Goal: Task Accomplishment & Management: Use online tool/utility

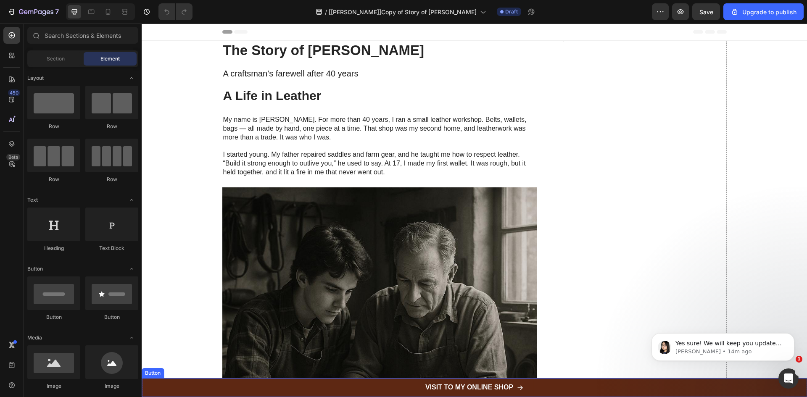
drag, startPoint x: 544, startPoint y: 412, endPoint x: 327, endPoint y: 372, distance: 220.1
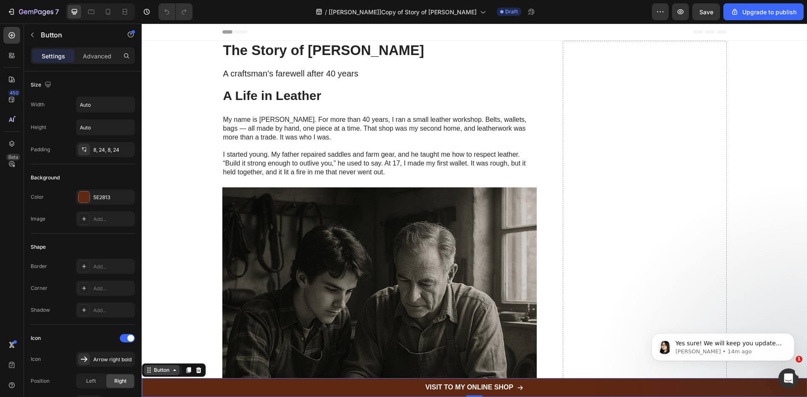
click at [162, 371] on div "Button" at bounding box center [161, 371] width 19 height 8
click at [15, 140] on icon at bounding box center [12, 144] width 8 height 8
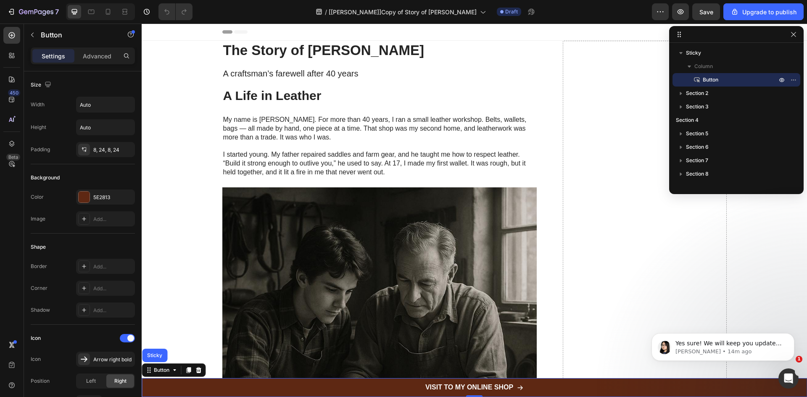
click at [704, 82] on span "Button" at bounding box center [711, 80] width 16 height 8
click at [36, 32] on button "button" at bounding box center [32, 34] width 13 height 13
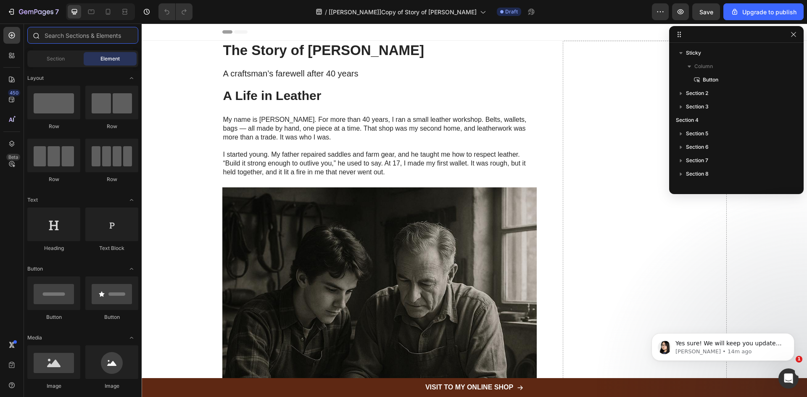
click at [85, 33] on input "text" at bounding box center [82, 35] width 111 height 17
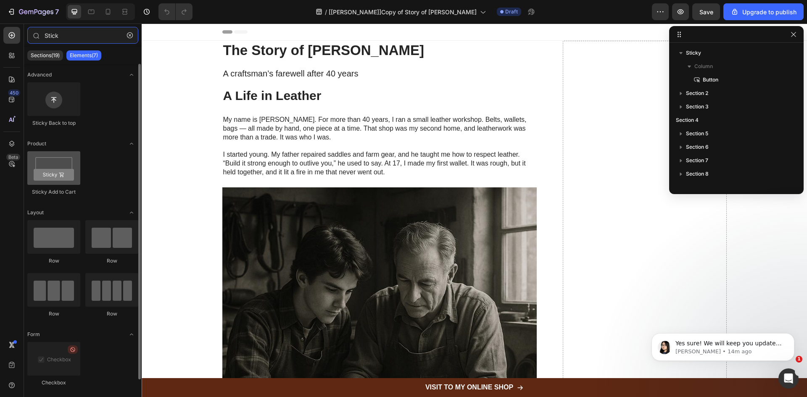
type input "Stick"
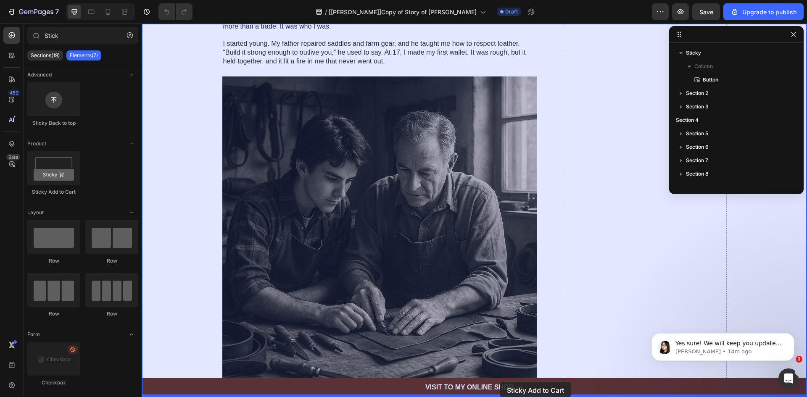
scroll to position [124, 0]
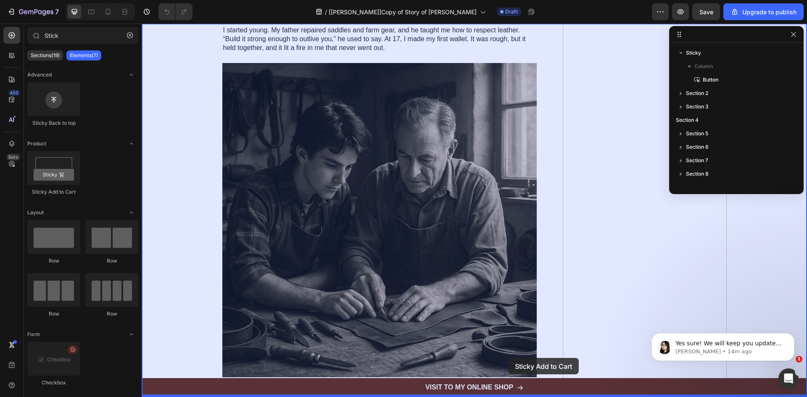
drag, startPoint x: 195, startPoint y: 193, endPoint x: 508, endPoint y: 358, distance: 354.8
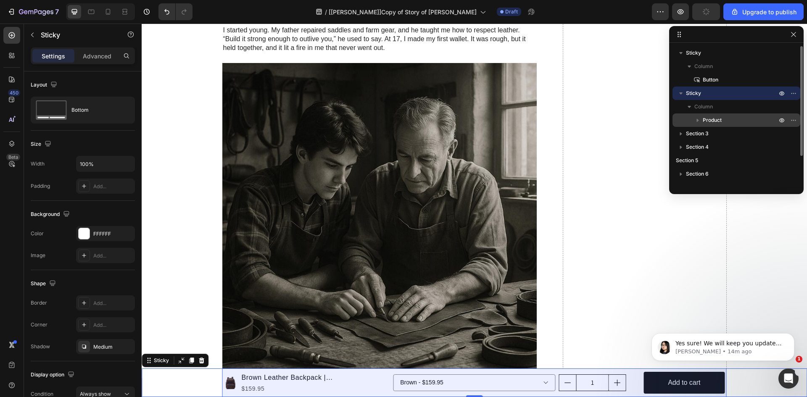
click at [716, 120] on span "Product" at bounding box center [712, 120] width 19 height 8
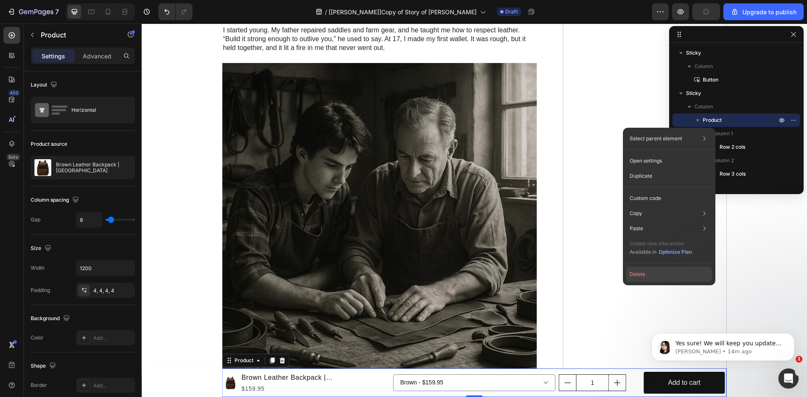
click at [663, 274] on button "Delete" at bounding box center [670, 274] width 86 height 15
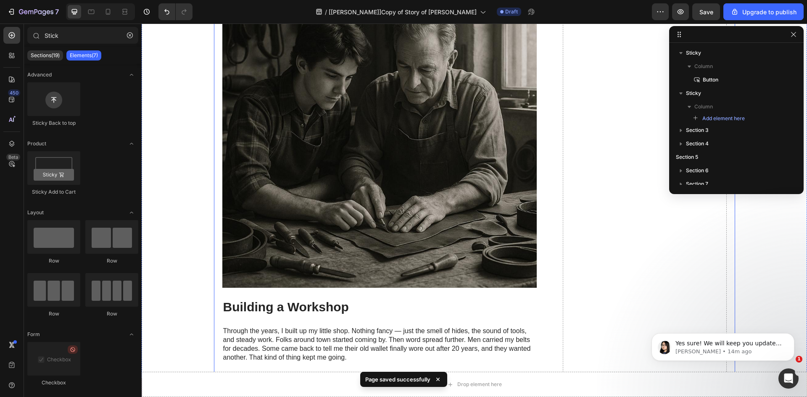
scroll to position [222, 0]
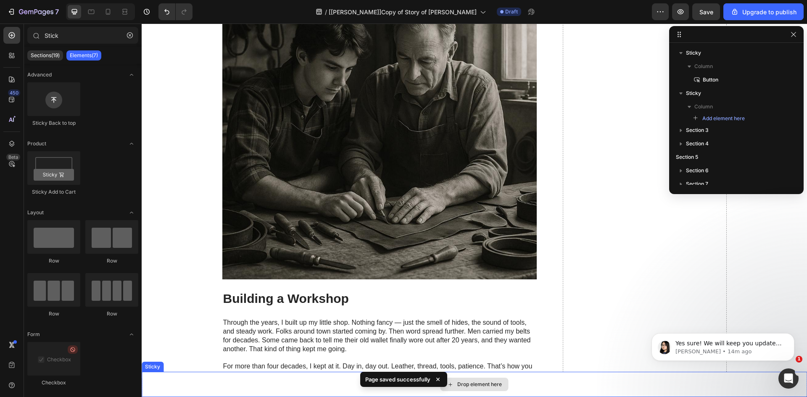
click at [225, 385] on div "Drop element here" at bounding box center [475, 384] width 666 height 25
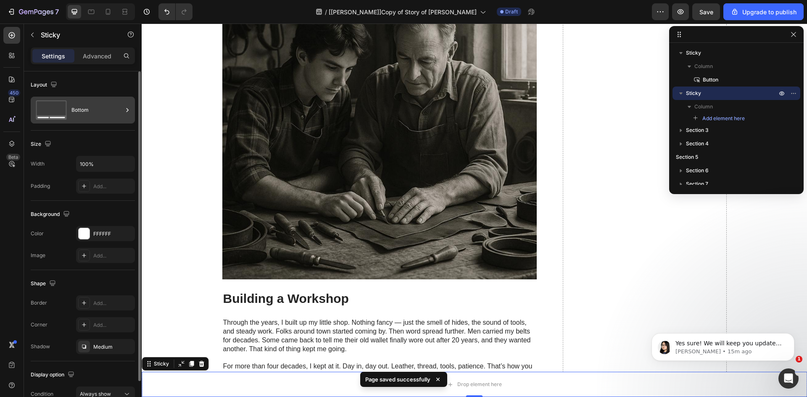
click at [88, 112] on div "Bottom" at bounding box center [96, 110] width 51 height 19
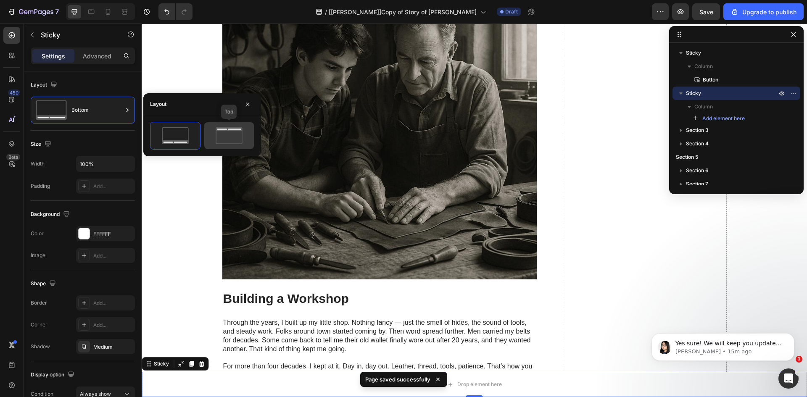
click at [222, 135] on icon at bounding box center [229, 135] width 40 height 17
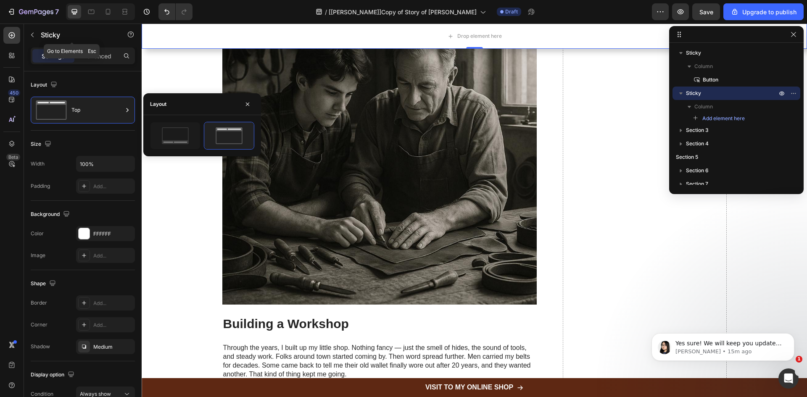
drag, startPoint x: 33, startPoint y: 34, endPoint x: 38, endPoint y: 35, distance: 5.2
click at [33, 34] on icon "button" at bounding box center [32, 35] width 7 height 7
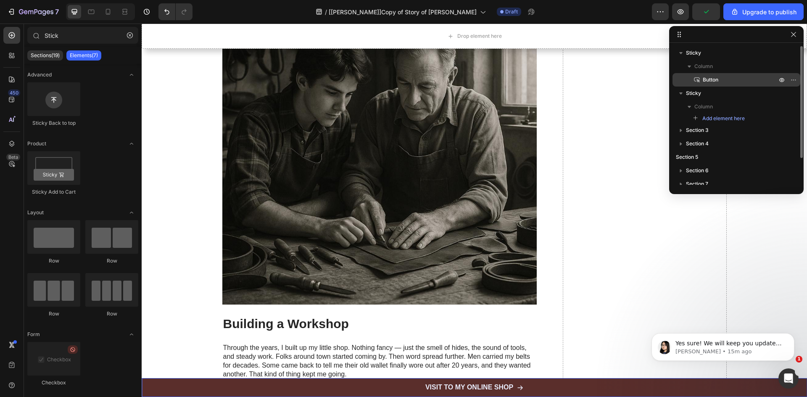
click at [717, 82] on span "Button" at bounding box center [711, 80] width 16 height 8
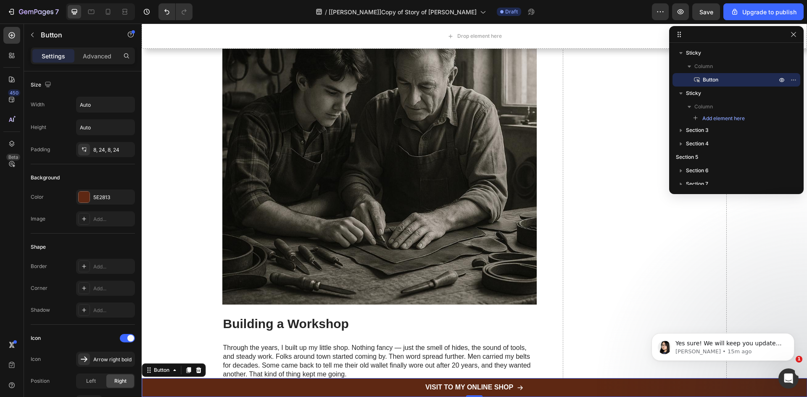
drag, startPoint x: 187, startPoint y: 368, endPoint x: 206, endPoint y: 329, distance: 44.0
click at [187, 368] on icon at bounding box center [188, 370] width 7 height 7
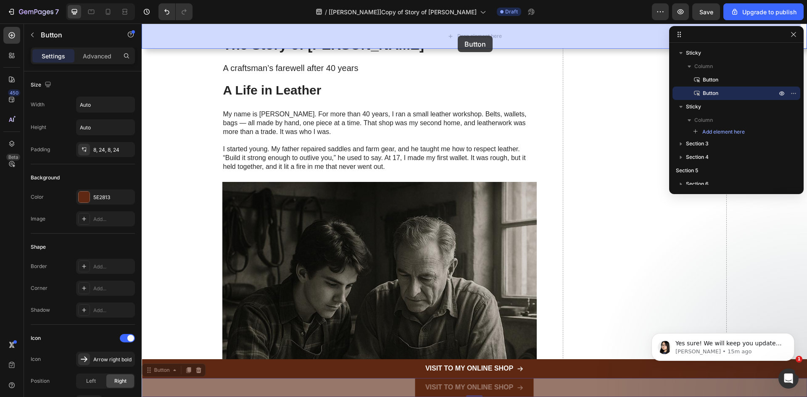
drag, startPoint x: 159, startPoint y: 370, endPoint x: 458, endPoint y: 36, distance: 448.5
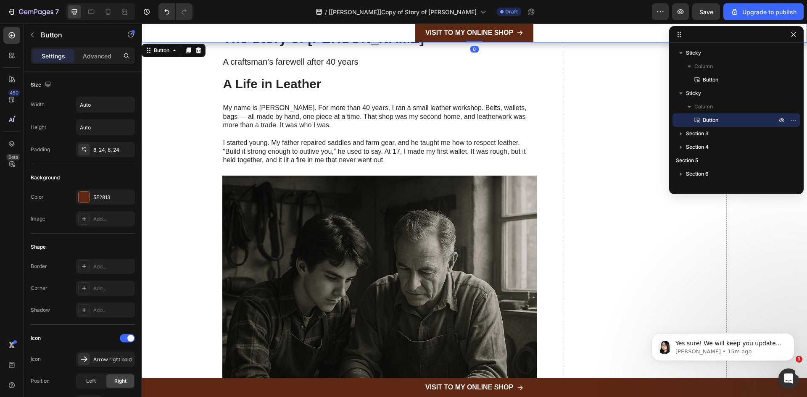
scroll to position [24, 0]
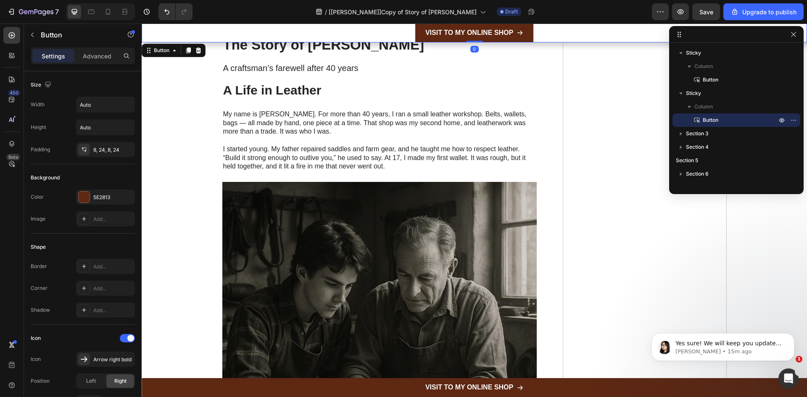
click at [352, 32] on div "VISIT TO MY ONLINE SHOP Button 0" at bounding box center [475, 33] width 666 height 19
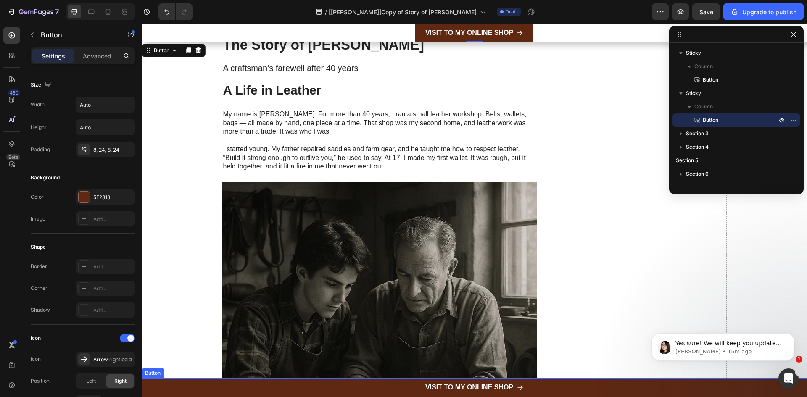
click at [589, 391] on div "VISIT TO MY ONLINE SHOP Button" at bounding box center [475, 387] width 666 height 19
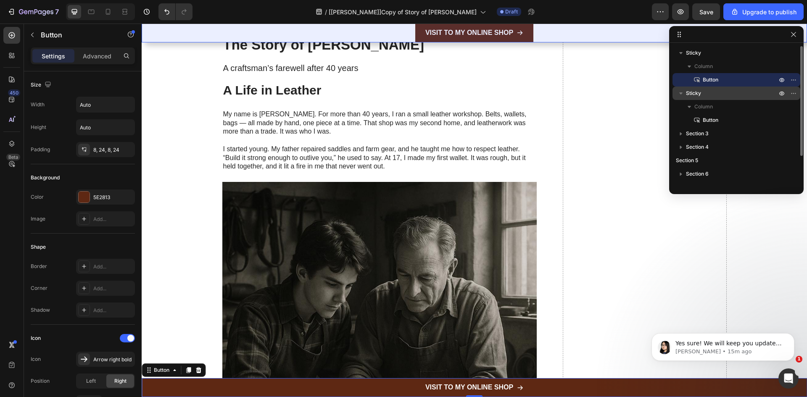
click at [699, 96] on span "Sticky" at bounding box center [693, 93] width 15 height 8
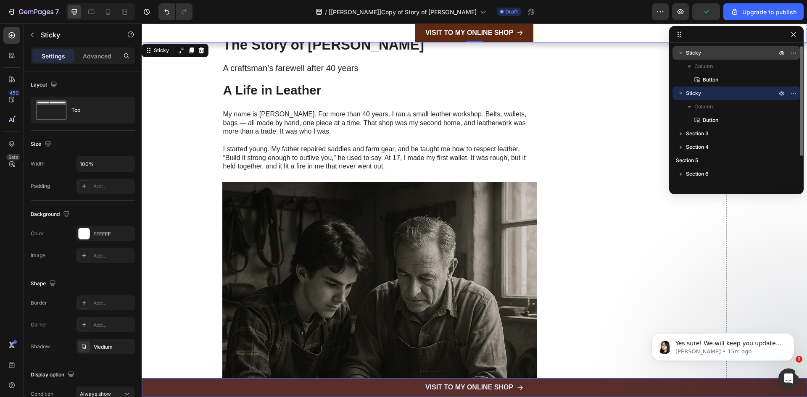
click at [693, 55] on span "Sticky" at bounding box center [693, 53] width 15 height 8
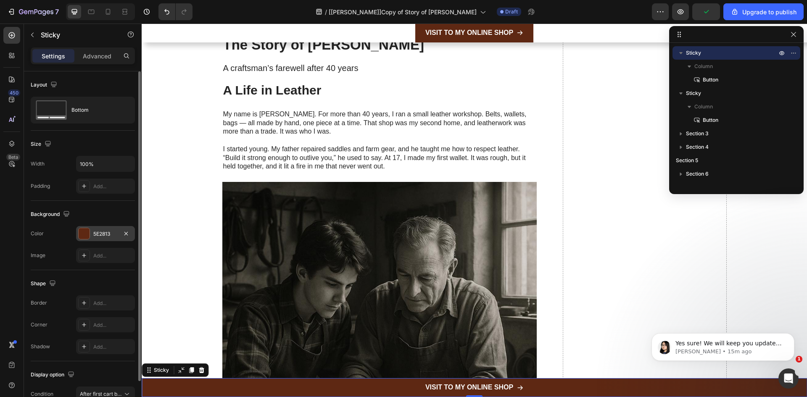
click at [111, 235] on div "5E2813" at bounding box center [105, 234] width 24 height 8
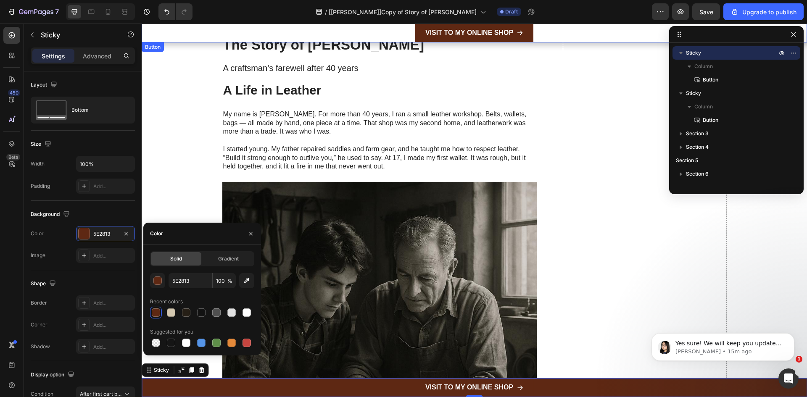
click at [215, 34] on div "VISIT TO MY ONLINE SHOP Button" at bounding box center [475, 33] width 666 height 19
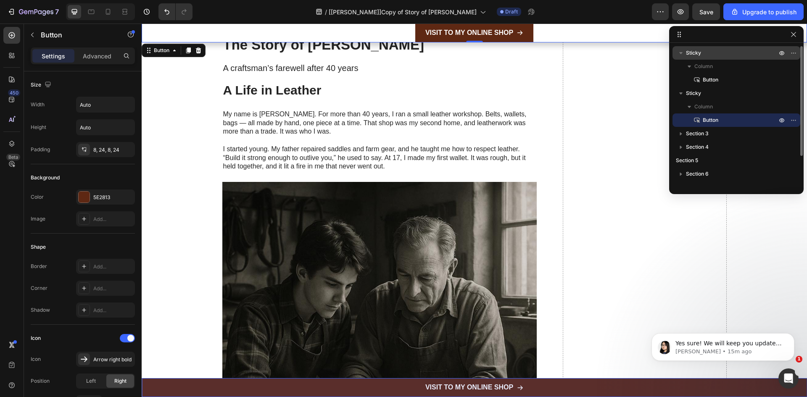
click at [701, 51] on span "Sticky" at bounding box center [693, 53] width 15 height 8
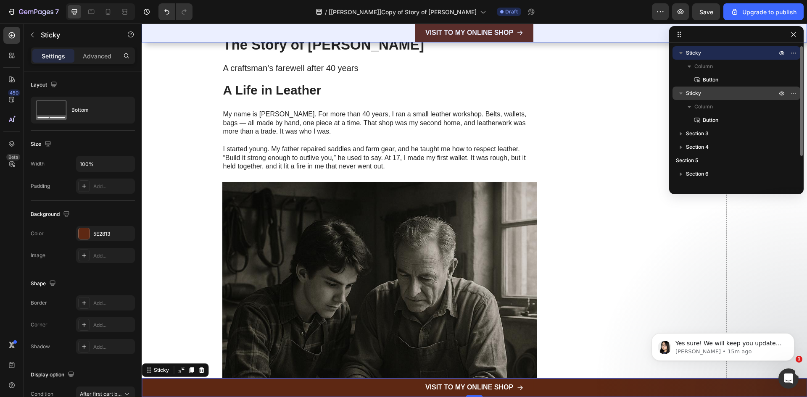
drag, startPoint x: 688, startPoint y: 93, endPoint x: 524, endPoint y: 69, distance: 166.1
click at [688, 93] on span "Sticky" at bounding box center [693, 93] width 15 height 8
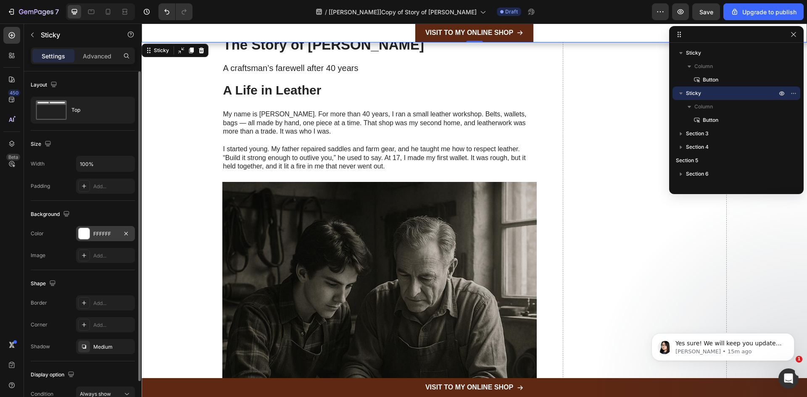
click at [100, 231] on div "FFFFFF" at bounding box center [105, 234] width 24 height 8
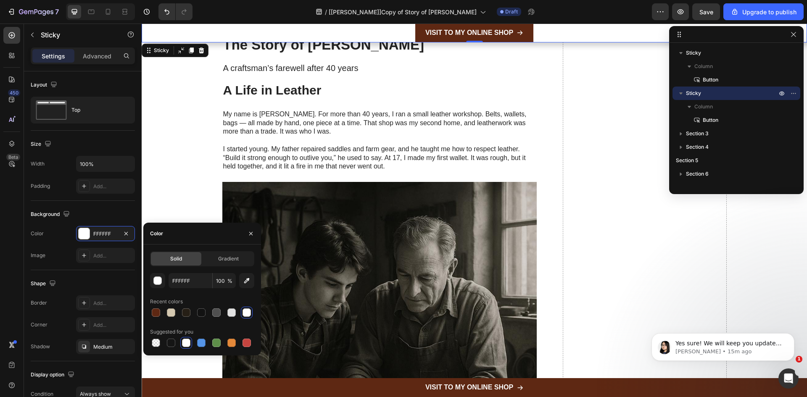
drag, startPoint x: 185, startPoint y: 256, endPoint x: 177, endPoint y: 256, distance: 7.1
click at [177, 256] on div "Solid" at bounding box center [176, 258] width 50 height 13
click at [188, 282] on input "FFFFFF" at bounding box center [191, 280] width 44 height 15
paste input "5E2813"
type input "5E2813"
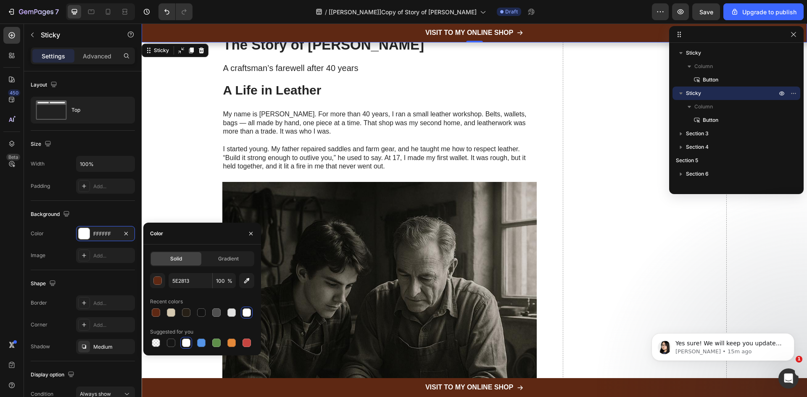
click at [5, 272] on div "450 Beta" at bounding box center [11, 182] width 17 height 310
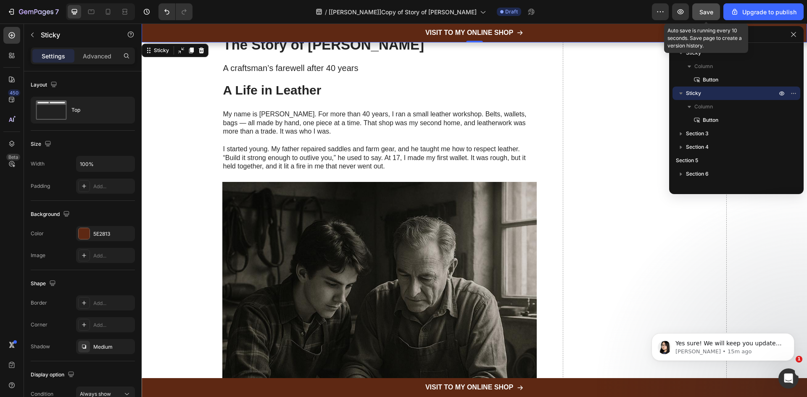
click at [712, 17] on button "Save" at bounding box center [707, 11] width 28 height 17
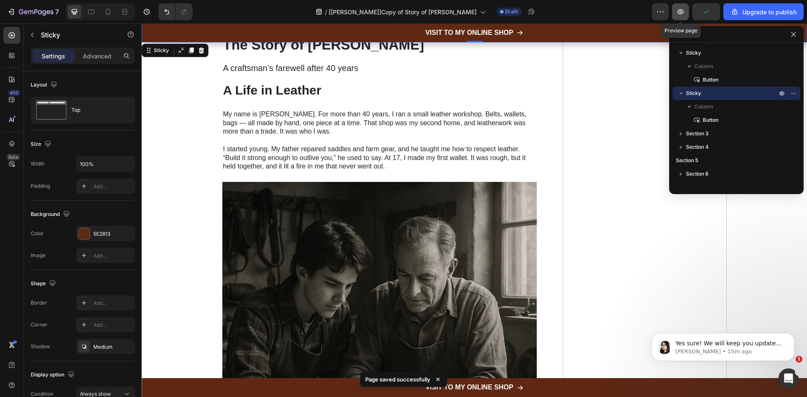
click at [682, 14] on icon "button" at bounding box center [681, 11] width 6 height 5
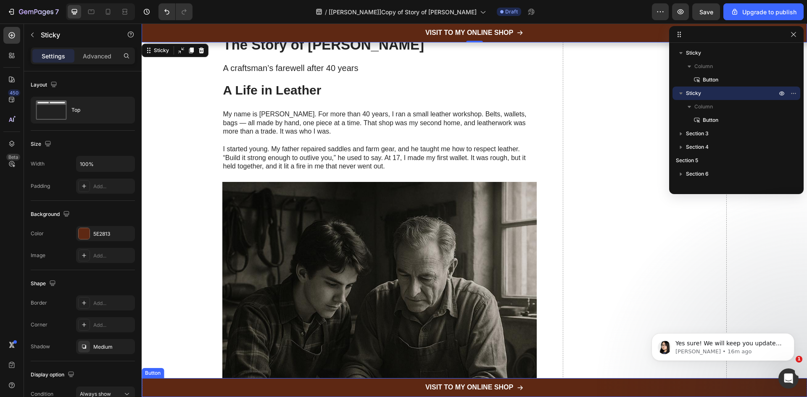
click at [171, 383] on div "VISIT TO MY ONLINE SHOP Button" at bounding box center [475, 387] width 666 height 19
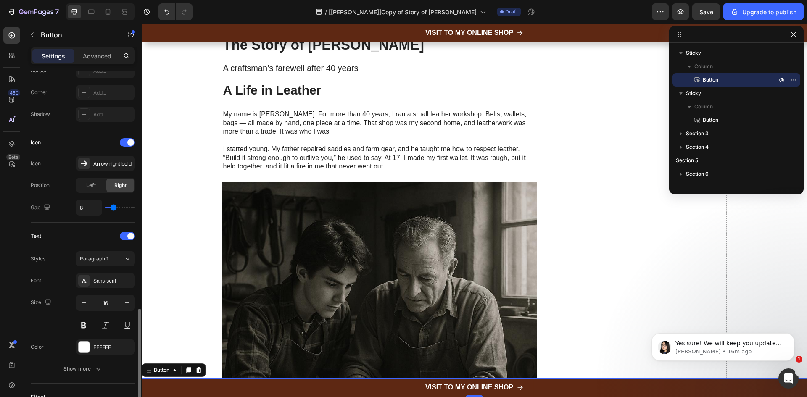
scroll to position [385, 0]
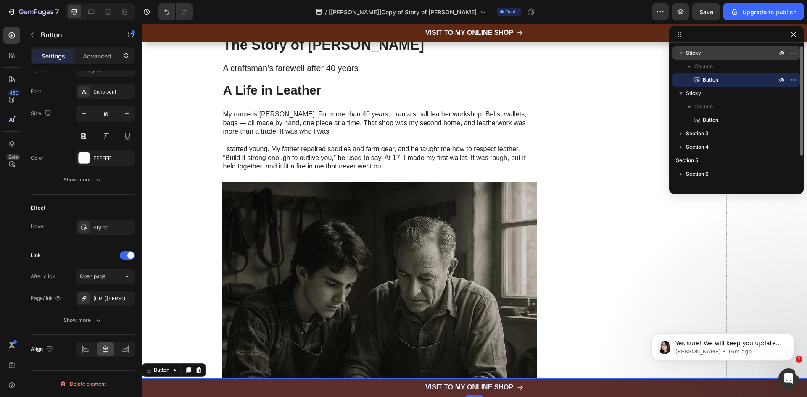
click at [702, 51] on p "Sticky" at bounding box center [732, 53] width 93 height 8
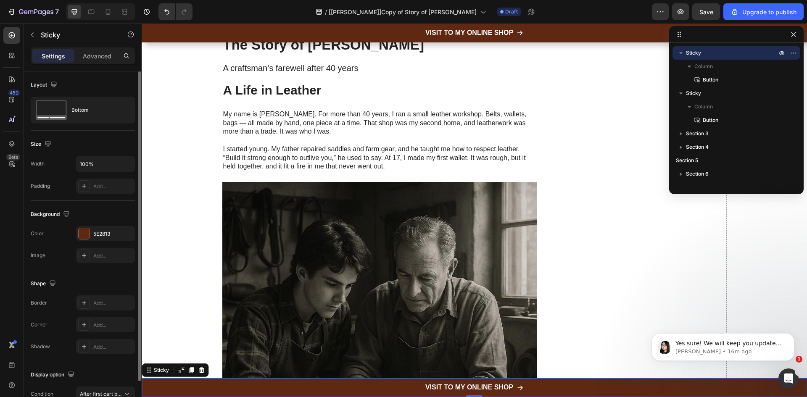
scroll to position [45, 0]
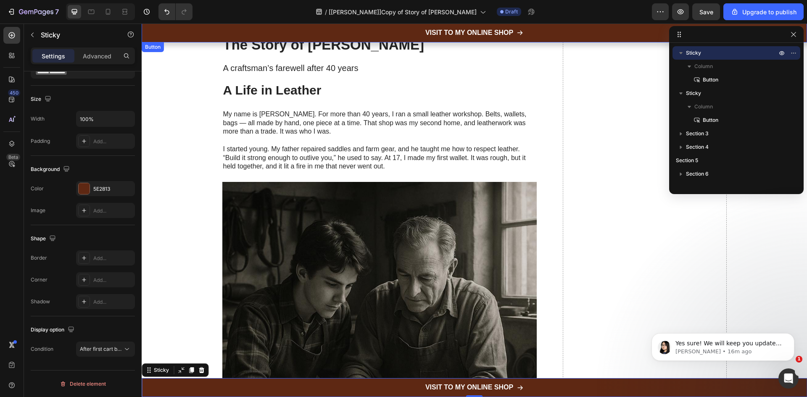
click at [175, 29] on div "VISIT TO MY ONLINE SHOP Button" at bounding box center [475, 33] width 666 height 19
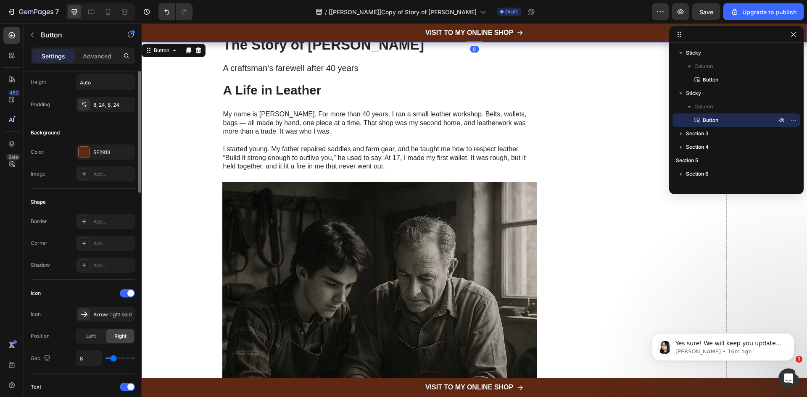
scroll to position [0, 0]
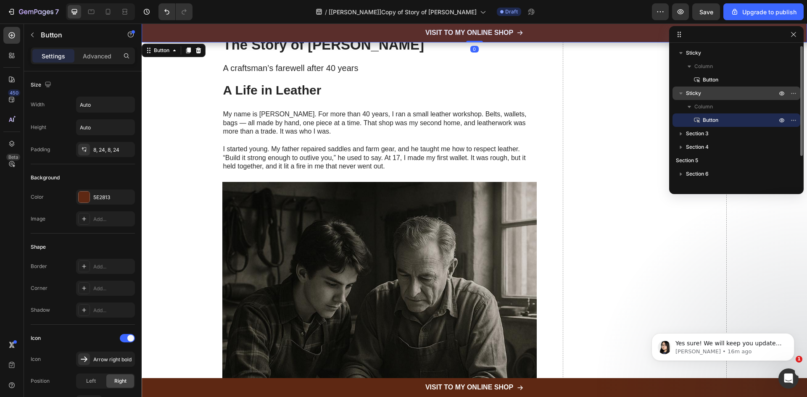
drag, startPoint x: 704, startPoint y: 90, endPoint x: 313, endPoint y: 129, distance: 393.0
click at [704, 90] on p "Sticky" at bounding box center [732, 93] width 93 height 8
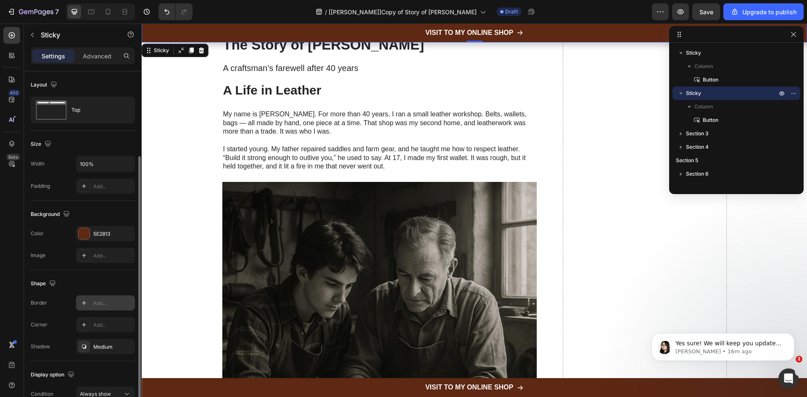
scroll to position [45, 0]
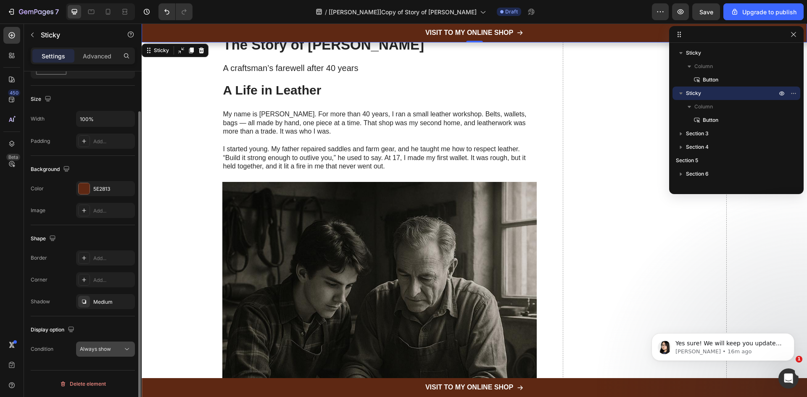
click at [108, 348] on span "Always show" at bounding box center [95, 349] width 31 height 6
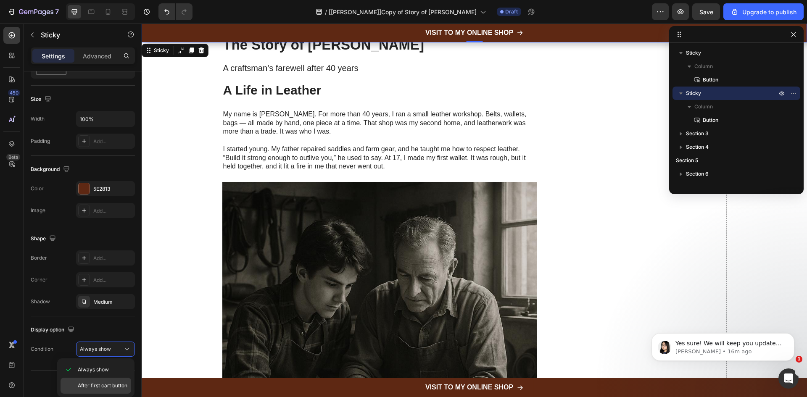
click at [99, 383] on span "After first cart button" at bounding box center [103, 386] width 50 height 8
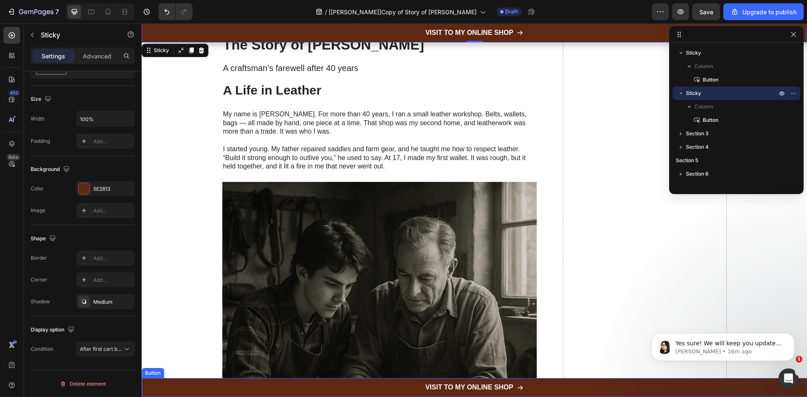
click at [180, 388] on div "VISIT TO MY ONLINE SHOP Button" at bounding box center [475, 387] width 666 height 19
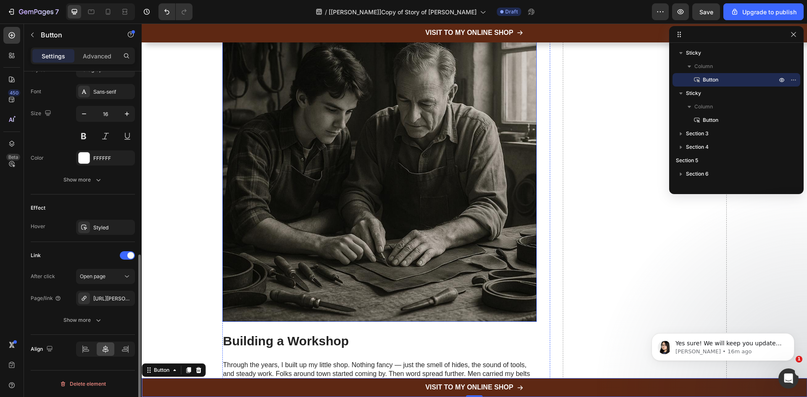
scroll to position [221, 0]
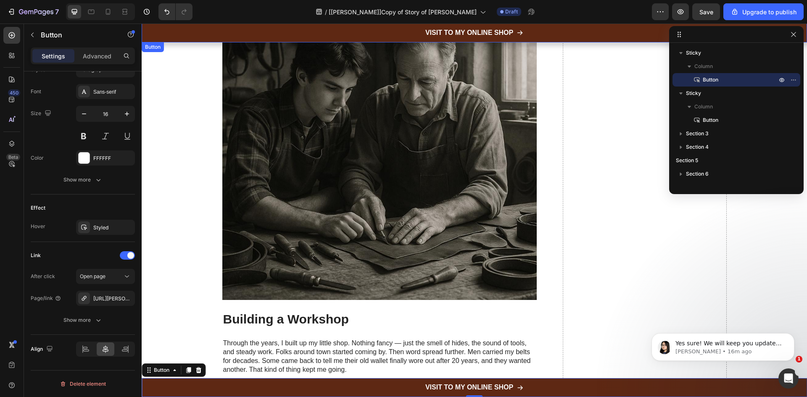
drag, startPoint x: 418, startPoint y: 31, endPoint x: 283, endPoint y: 99, distance: 151.0
click at [418, 31] on link "VISIT TO MY ONLINE SHOP" at bounding box center [474, 33] width 118 height 19
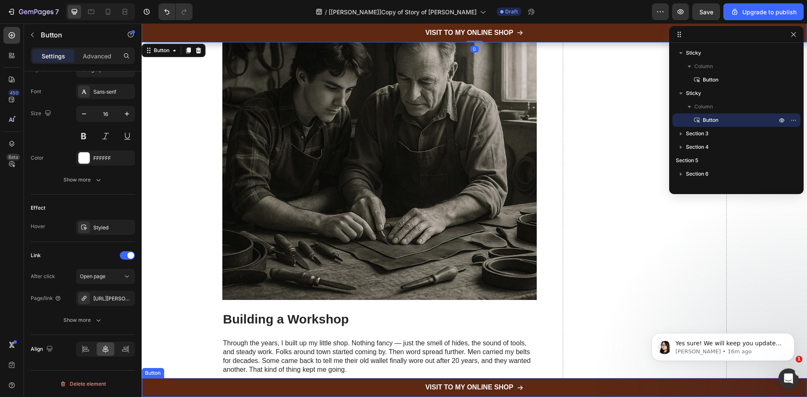
drag, startPoint x: 175, startPoint y: 389, endPoint x: 167, endPoint y: 383, distance: 9.7
click at [174, 389] on div "VISIT TO MY ONLINE SHOP Button" at bounding box center [475, 387] width 666 height 19
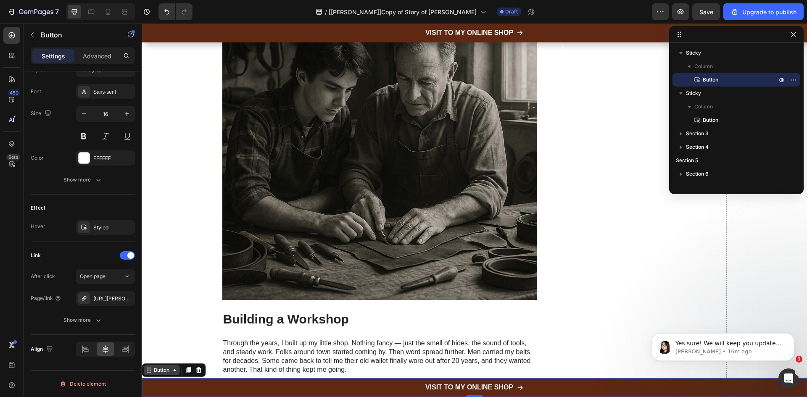
click at [152, 371] on icon at bounding box center [149, 370] width 7 height 7
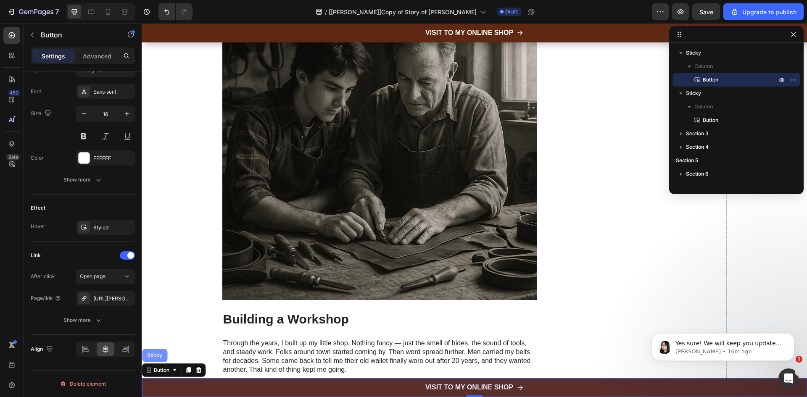
click at [154, 360] on div "Sticky" at bounding box center [154, 355] width 25 height 13
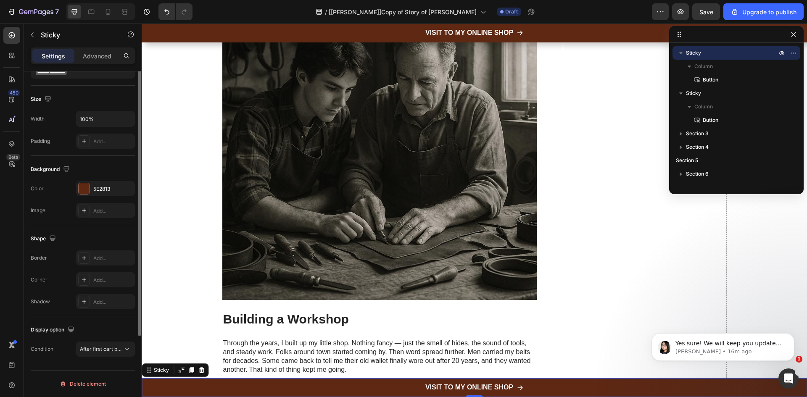
scroll to position [0, 0]
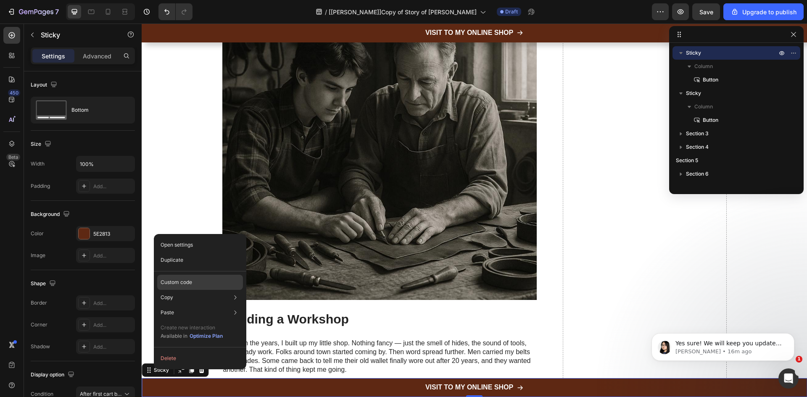
click at [211, 281] on div "Custom code" at bounding box center [200, 282] width 86 height 15
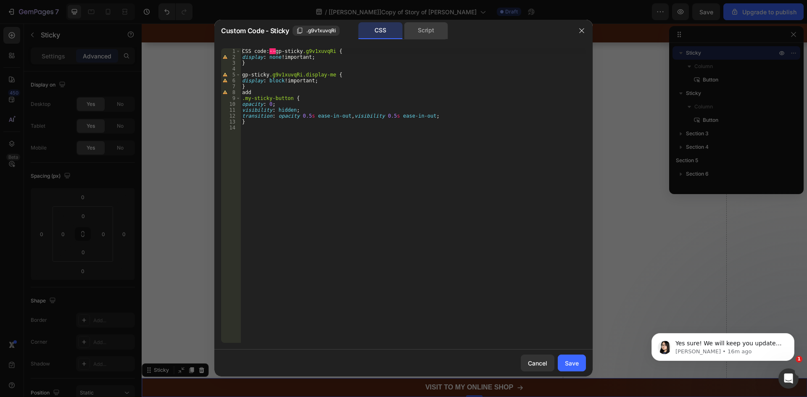
click at [422, 29] on div "Script" at bounding box center [426, 30] width 44 height 17
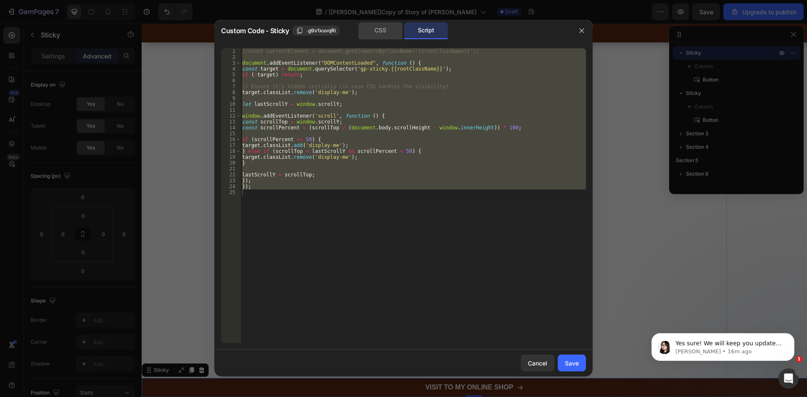
click at [387, 28] on div "CSS" at bounding box center [381, 30] width 44 height 17
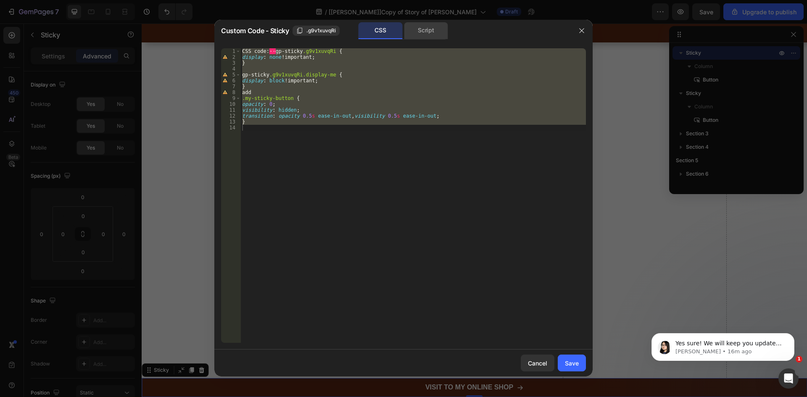
click at [433, 30] on div "Script" at bounding box center [426, 30] width 44 height 17
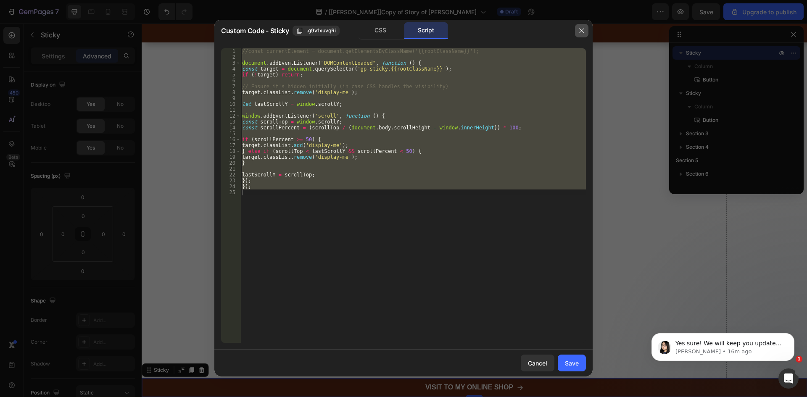
drag, startPoint x: 582, startPoint y: 32, endPoint x: 434, endPoint y: 11, distance: 149.0
click at [582, 32] on icon "button" at bounding box center [582, 30] width 7 height 7
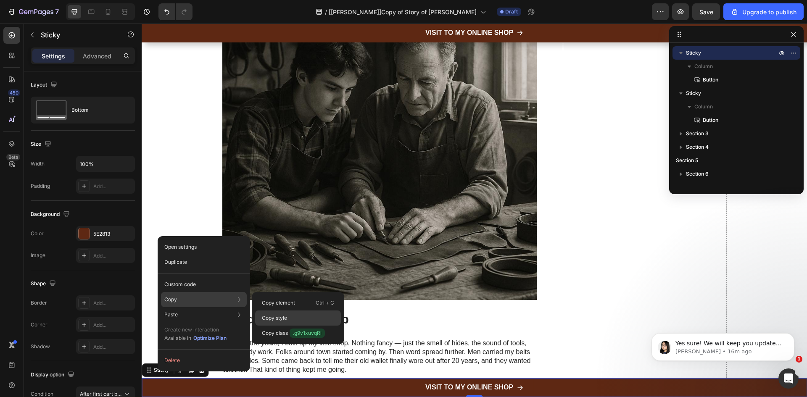
click at [288, 315] on div "Copy style" at bounding box center [298, 318] width 86 height 15
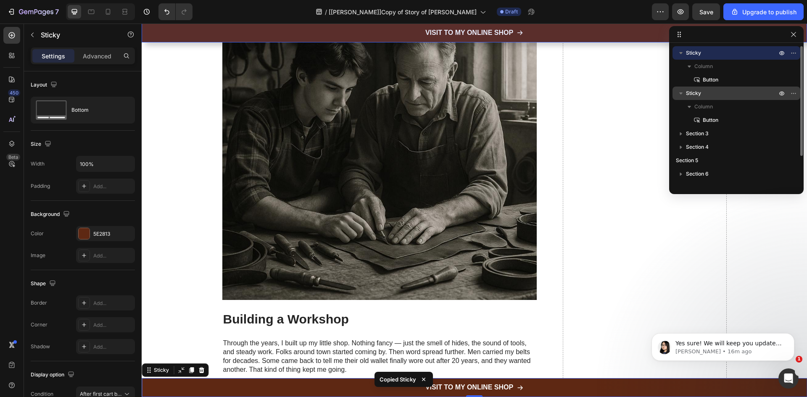
click at [695, 94] on span "Sticky" at bounding box center [693, 93] width 15 height 8
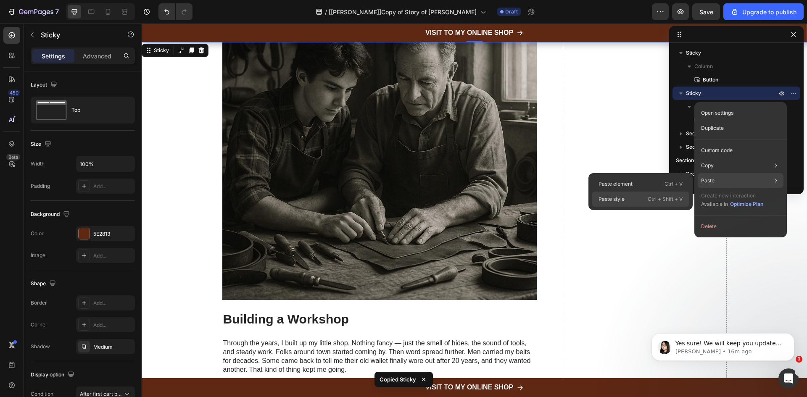
click at [629, 198] on div "Paste style Ctrl + Shift + V" at bounding box center [641, 199] width 98 height 15
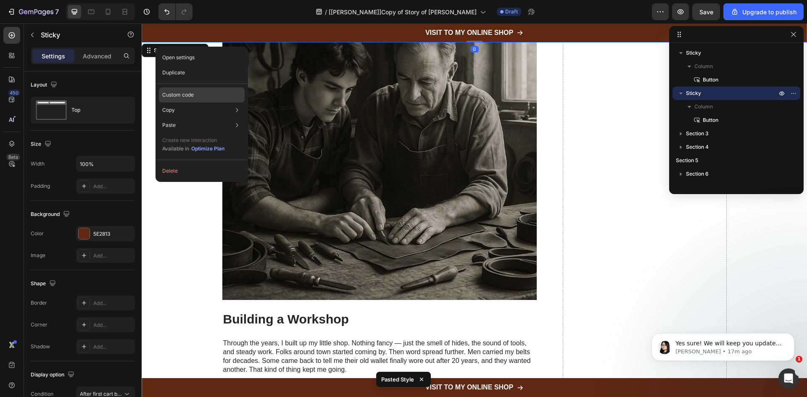
click at [182, 95] on p "Custom code" at bounding box center [178, 95] width 32 height 8
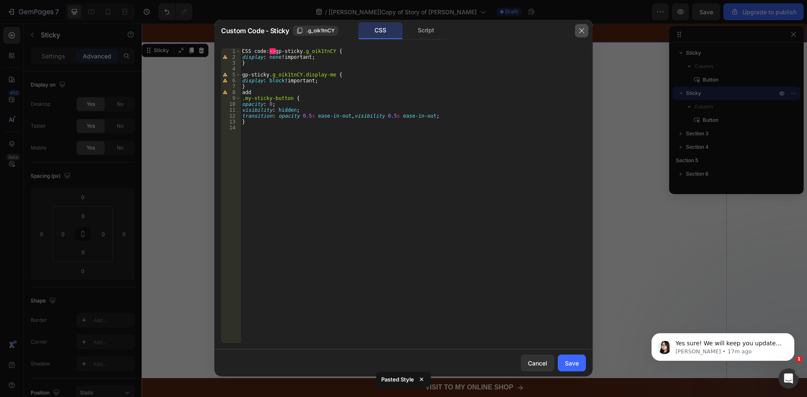
drag, startPoint x: 582, startPoint y: 31, endPoint x: 193, endPoint y: 229, distance: 436.3
click at [582, 31] on icon "button" at bounding box center [581, 31] width 5 height 5
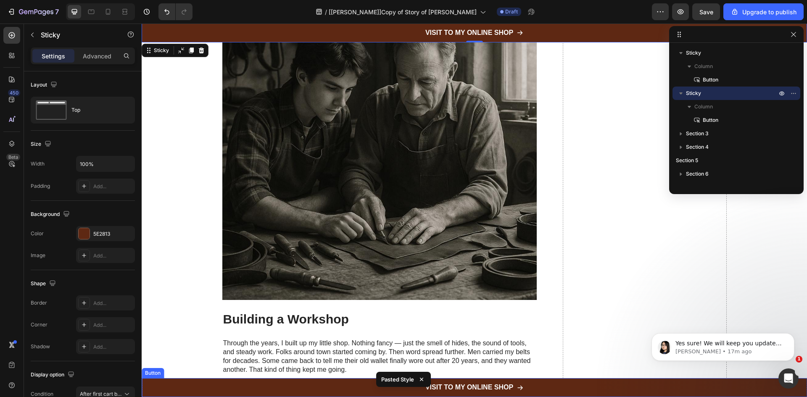
click at [151, 390] on div "VISIT TO MY ONLINE SHOP Button" at bounding box center [475, 387] width 666 height 19
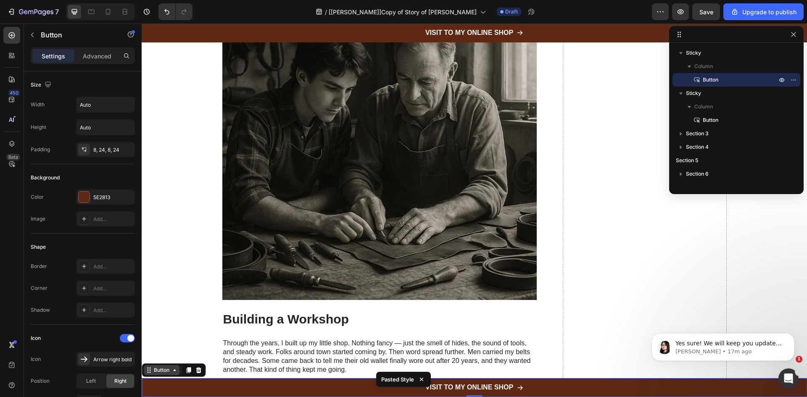
click at [154, 371] on div "Button" at bounding box center [161, 371] width 19 height 8
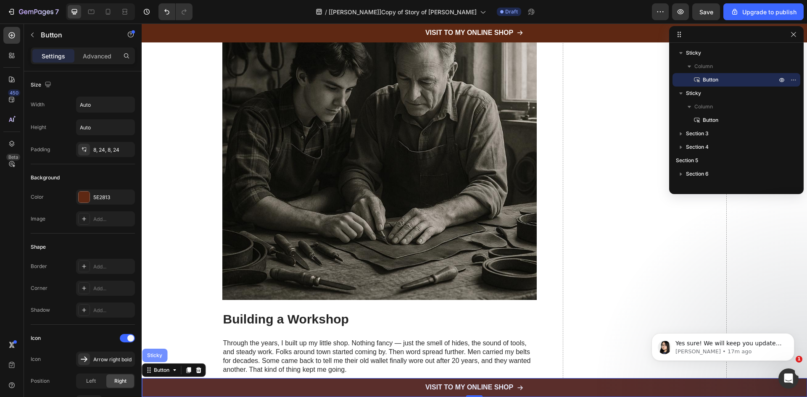
click at [157, 352] on div "Sticky" at bounding box center [154, 355] width 25 height 13
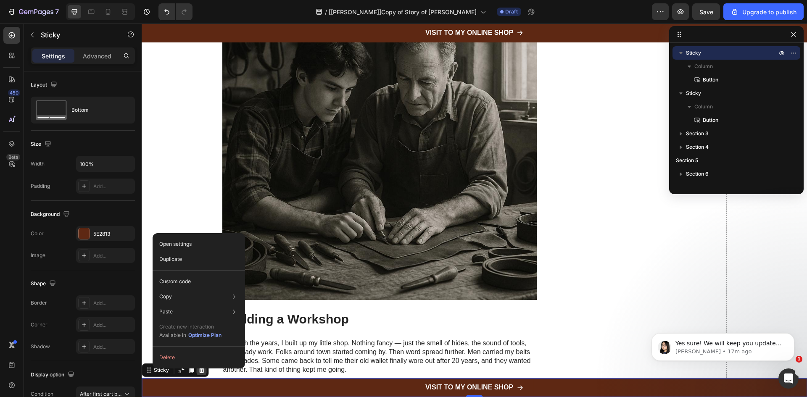
click at [202, 370] on icon at bounding box center [201, 371] width 5 height 6
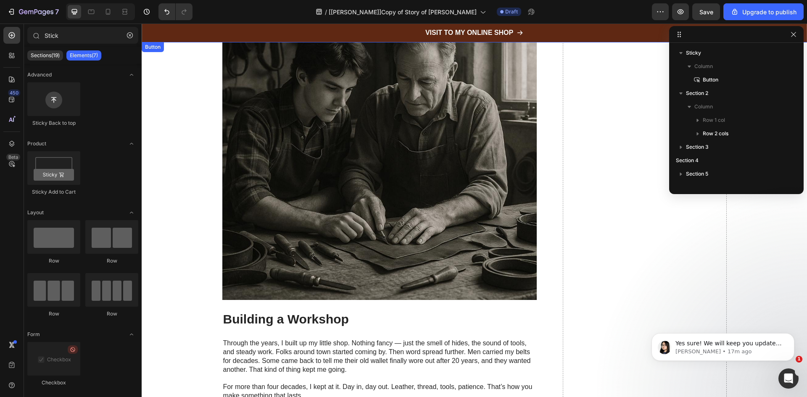
click at [153, 38] on div "VISIT TO MY ONLINE SHOP Button" at bounding box center [475, 33] width 666 height 19
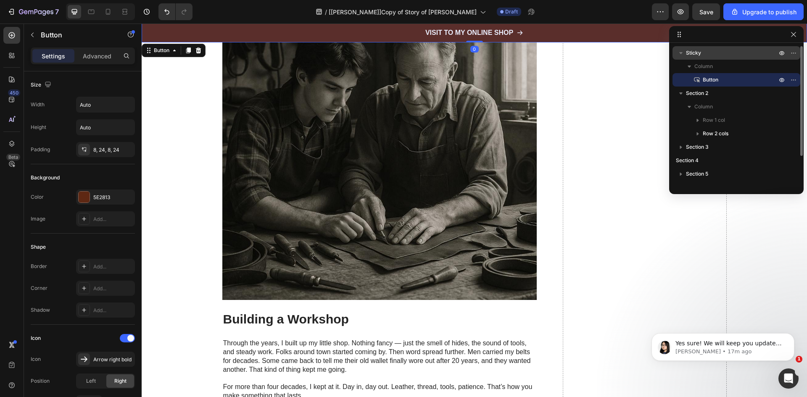
click at [693, 53] on span "Sticky" at bounding box center [693, 53] width 15 height 8
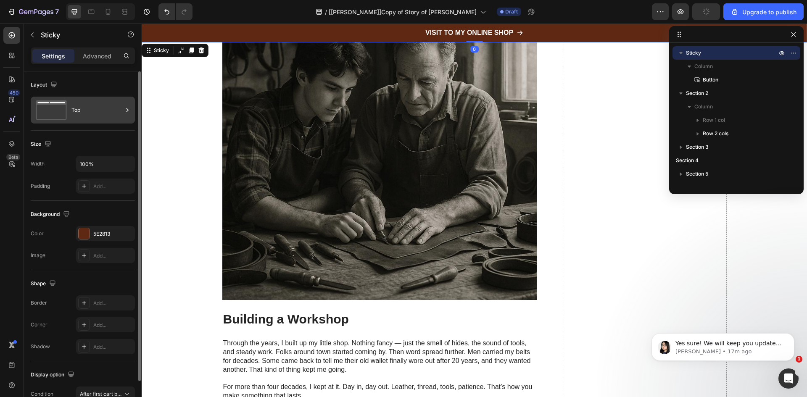
click at [80, 108] on div "Top" at bounding box center [96, 110] width 51 height 19
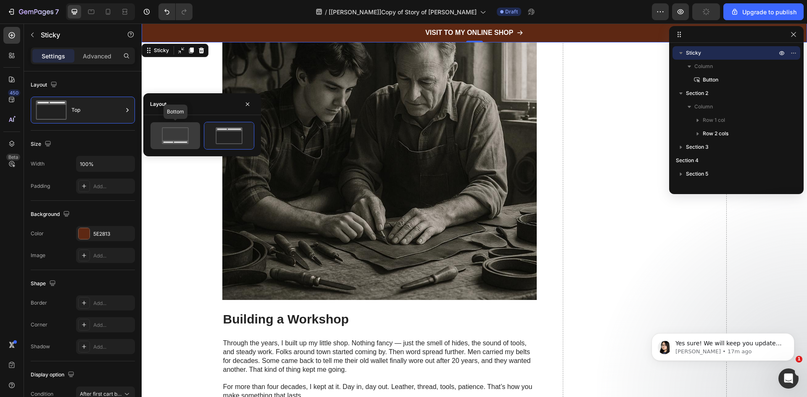
click at [183, 143] on icon at bounding box center [175, 142] width 26 height 4
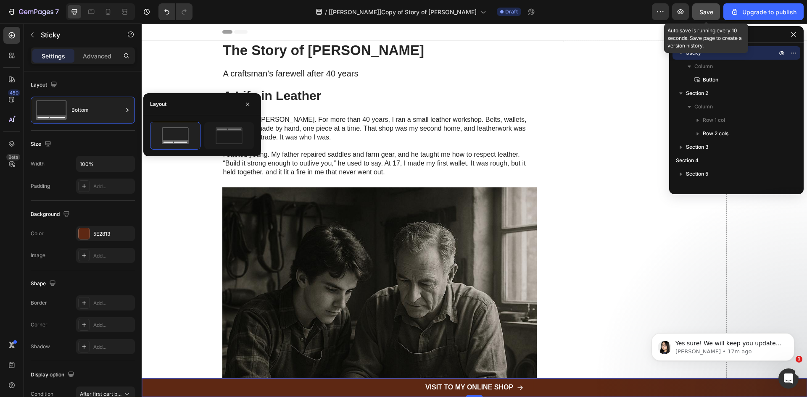
click at [704, 15] on span "Save" at bounding box center [707, 11] width 14 height 7
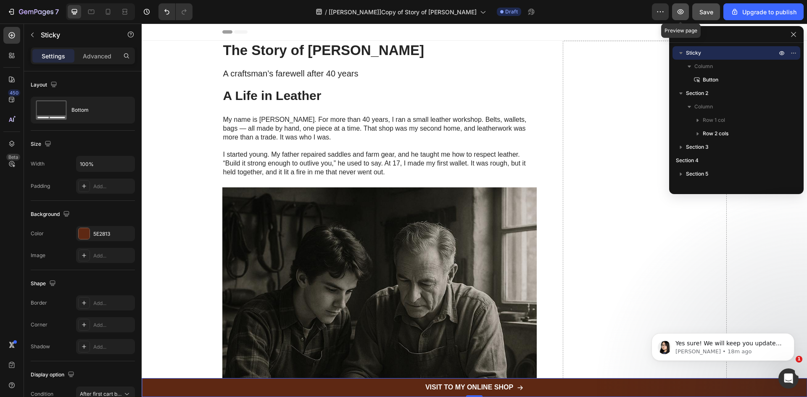
click at [683, 11] on icon "button" at bounding box center [681, 12] width 8 height 8
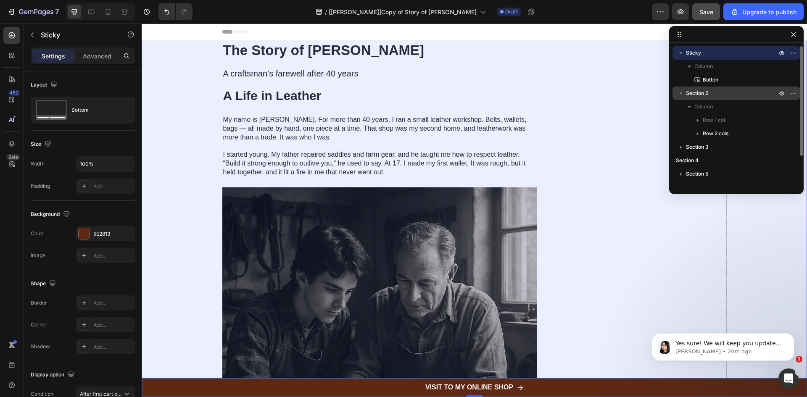
click at [680, 93] on icon "button" at bounding box center [681, 94] width 3 height 2
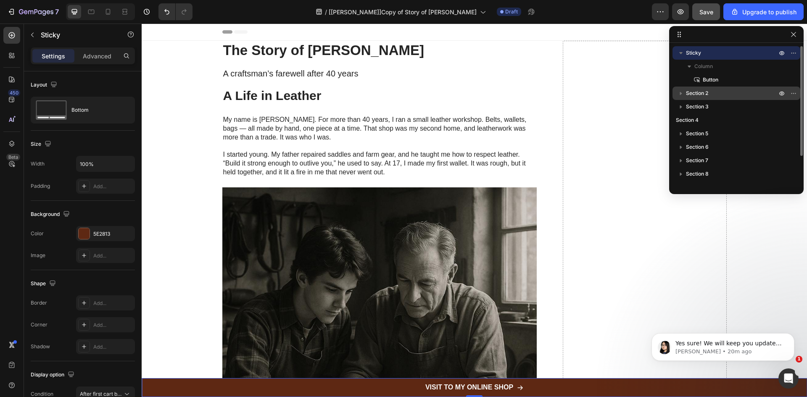
click at [696, 53] on span "Sticky" at bounding box center [693, 53] width 15 height 8
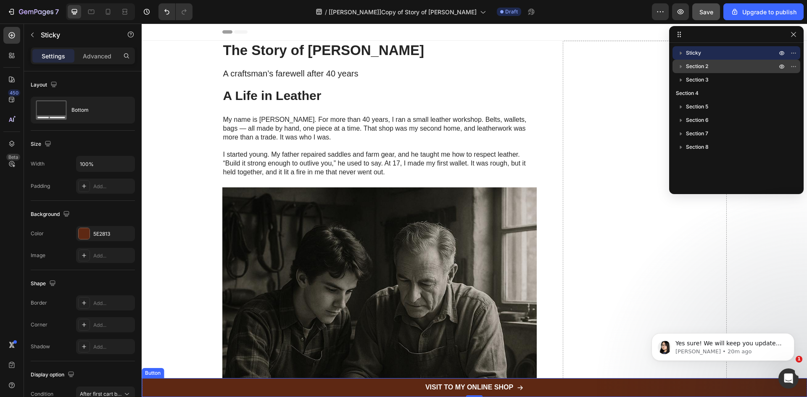
click at [654, 382] on div "VISIT TO MY ONLINE SHOP Button" at bounding box center [475, 387] width 666 height 19
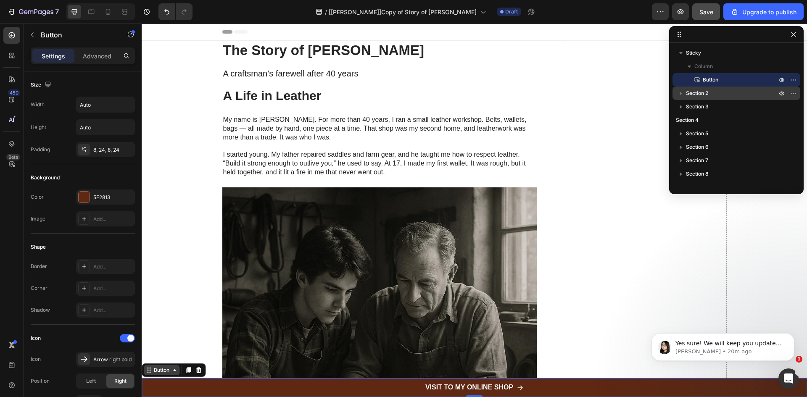
click at [166, 375] on div "Button" at bounding box center [162, 370] width 36 height 10
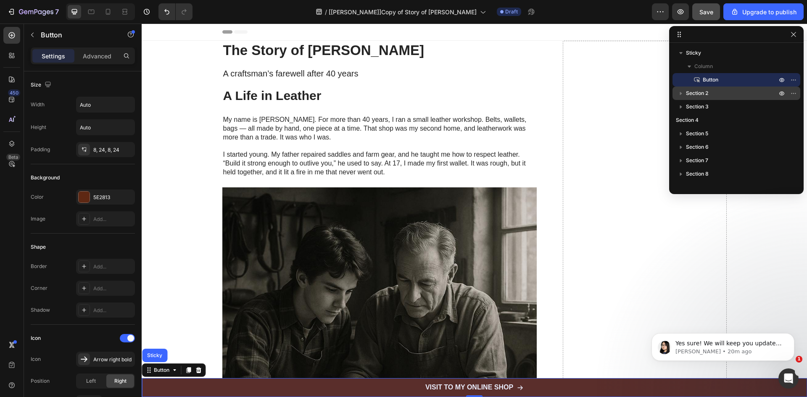
drag, startPoint x: 155, startPoint y: 356, endPoint x: 167, endPoint y: 285, distance: 72.2
click at [155, 356] on div "Sticky" at bounding box center [155, 355] width 19 height 5
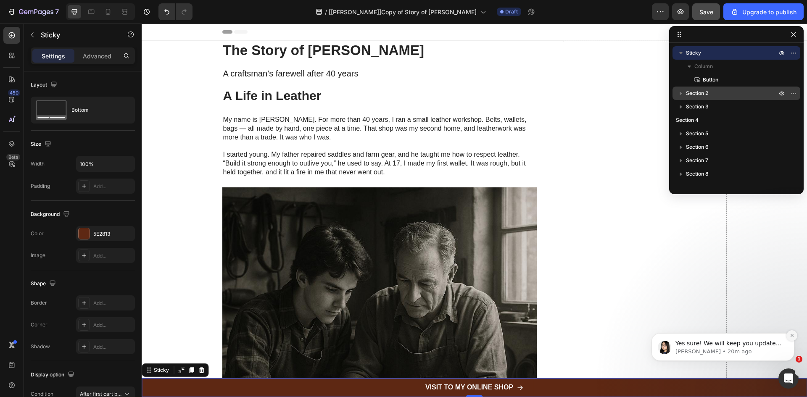
click at [791, 336] on icon "Dismiss notification" at bounding box center [792, 335] width 5 height 5
